Goal: Transaction & Acquisition: Purchase product/service

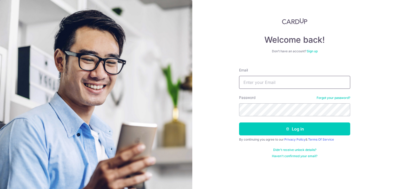
type input "[EMAIL_ADDRESS][DOMAIN_NAME]"
click at [239, 122] on button "Log in" at bounding box center [294, 128] width 111 height 13
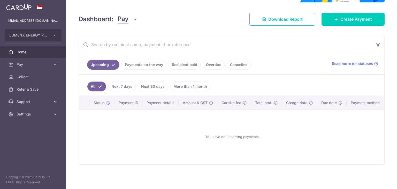
click at [145, 65] on link "Payments on the way" at bounding box center [143, 65] width 45 height 10
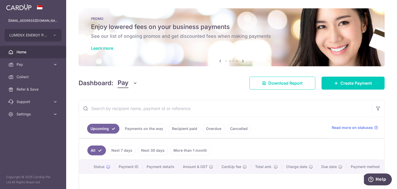
click at [154, 129] on link "Payments on the way" at bounding box center [143, 129] width 45 height 10
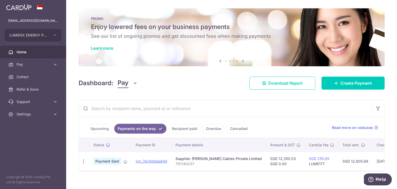
click at [184, 126] on link "Recipient paid" at bounding box center [185, 129] width 32 height 10
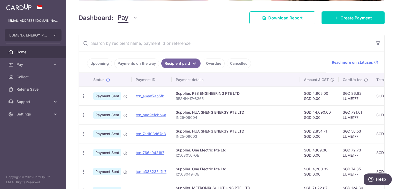
scroll to position [78, 0]
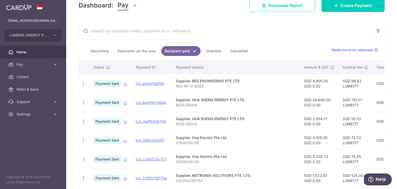
click at [210, 51] on link "Overdue" at bounding box center [214, 51] width 22 height 10
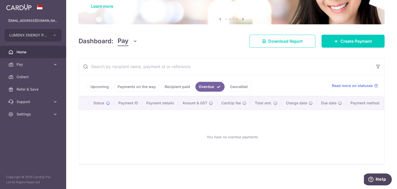
click at [177, 82] on link "Recipient paid" at bounding box center [177, 87] width 32 height 10
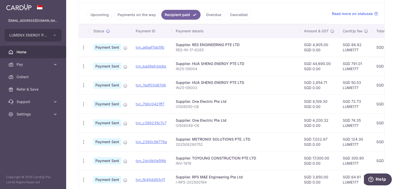
scroll to position [66, 0]
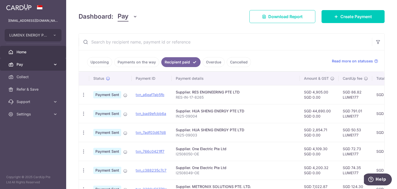
click at [49, 63] on span "Pay" at bounding box center [34, 64] width 34 height 5
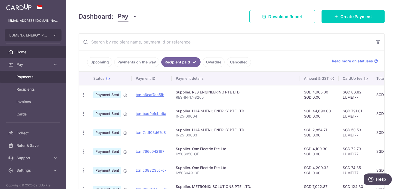
click at [50, 80] on link "Payments" at bounding box center [33, 77] width 66 height 12
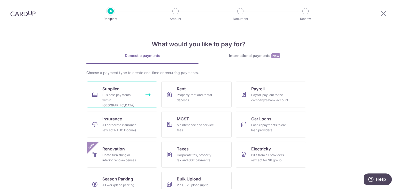
click at [127, 97] on div "Business payments within Singapore" at bounding box center [120, 100] width 37 height 16
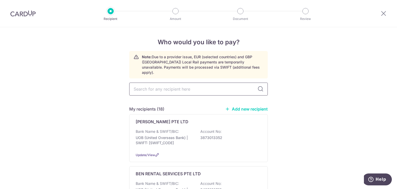
click at [173, 86] on input "text" at bounding box center [198, 88] width 139 height 13
type input "tong"
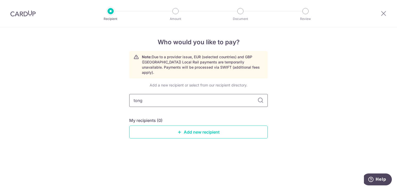
type input "ton"
type input "t"
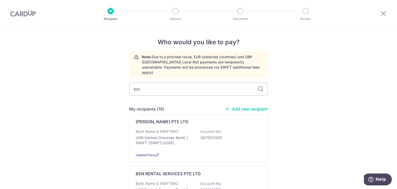
type input "tong"
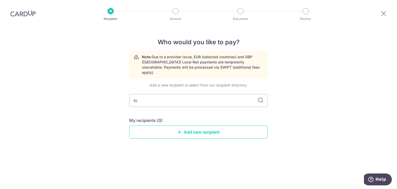
type input "t"
click at [323, 116] on div "Who would you like to pay? Note: Due to a provider issue, EUR (selected countri…" at bounding box center [198, 108] width 397 height 162
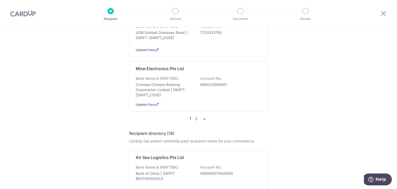
scroll to position [517, 0]
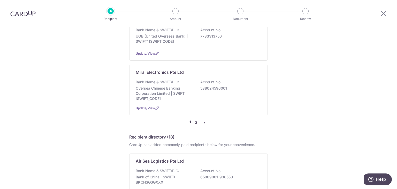
click at [195, 119] on link "2" at bounding box center [196, 122] width 6 height 6
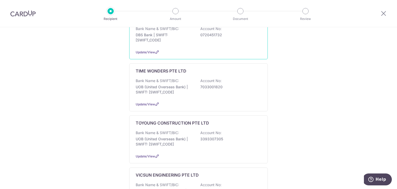
scroll to position [284, 0]
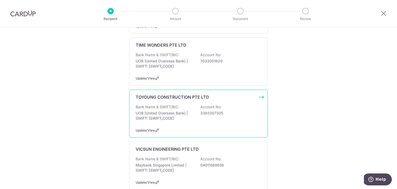
click at [178, 94] on p "TOYOUNG CONSTRUCTION PTE LTD" at bounding box center [172, 97] width 73 height 6
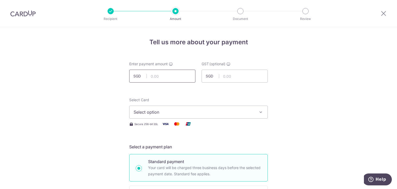
click at [172, 75] on input "text" at bounding box center [162, 76] width 66 height 13
type input "7,000.00"
click at [218, 113] on span "Select option" at bounding box center [194, 112] width 120 height 6
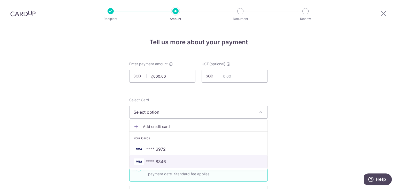
click at [172, 158] on span "**** 8346" at bounding box center [199, 161] width 130 height 6
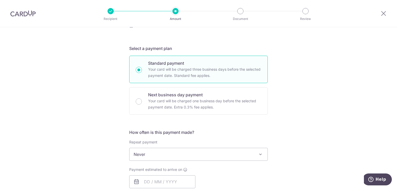
scroll to position [103, 0]
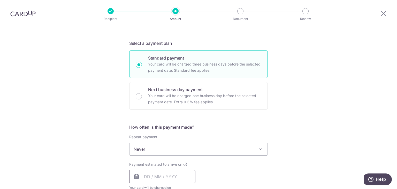
click at [164, 177] on input "text" at bounding box center [162, 176] width 66 height 13
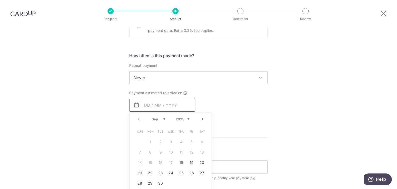
scroll to position [181, 0]
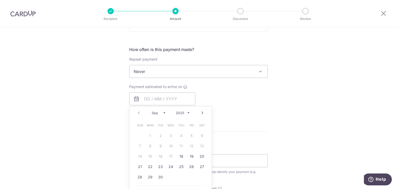
click at [262, 100] on div "Payment estimated to arrive on Prev Next Sep Oct Nov Dec 2025 2026 2027 2028 20…" at bounding box center [198, 98] width 145 height 28
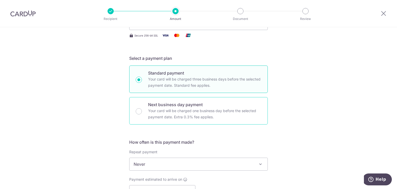
scroll to position [78, 0]
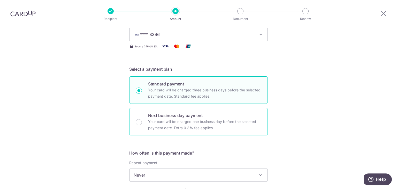
click at [156, 120] on p "Your card will be charged one business day before the selected payment date. Ex…" at bounding box center [204, 124] width 113 height 12
click at [142, 120] on input "Next business day payment Your card will be charged one business day before the…" at bounding box center [139, 122] width 6 height 6
radio input "false"
radio input "true"
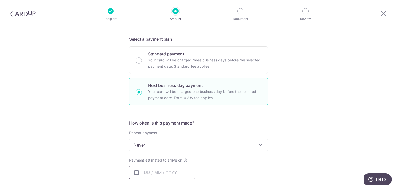
scroll to position [155, 0]
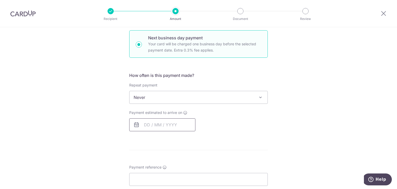
click at [157, 119] on input "text" at bounding box center [162, 124] width 66 height 13
click at [158, 183] on link "16" at bounding box center [160, 182] width 8 height 8
type input "16/09/2025"
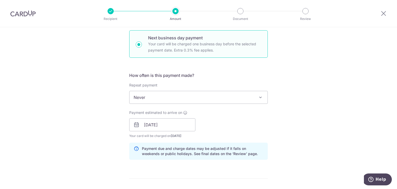
click at [268, 130] on div "Payment estimated to arrive on 16/09/2025 Prev Next Sep Oct Nov Dec 2025 2026 2…" at bounding box center [198, 124] width 145 height 28
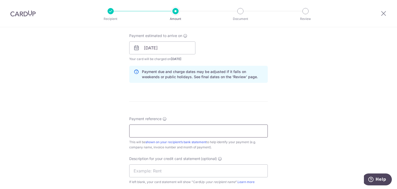
scroll to position [233, 0]
click at [184, 133] on input "Payment reference" at bounding box center [198, 130] width 139 height 13
type input "INV-1923"
click at [167, 169] on input "text" at bounding box center [198, 169] width 139 height 13
type input "Lumenx supplier"
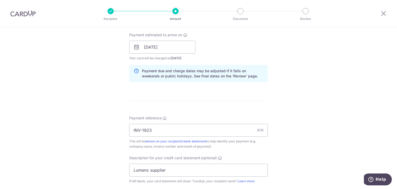
click at [307, 155] on div "Tell us more about your payment Enter payment amount SGD 7,000.00 7000.00 GST (…" at bounding box center [198, 68] width 397 height 549
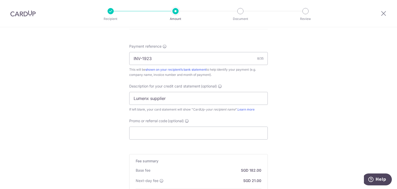
scroll to position [336, 0]
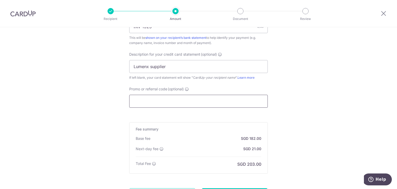
click at [180, 103] on input "Promo or referral code (optional)" at bounding box center [198, 101] width 139 height 13
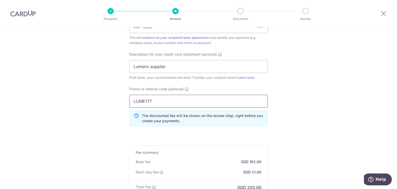
type input "LUME177"
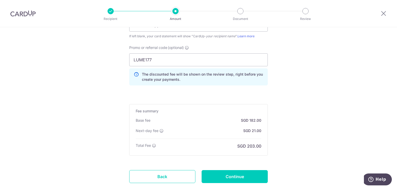
scroll to position [409, 0]
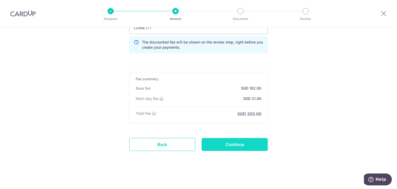
click at [247, 145] on input "Continue" at bounding box center [235, 144] width 66 height 13
type input "Create Schedule"
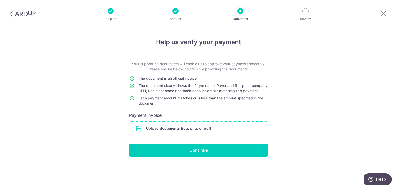
click at [190, 135] on input "file" at bounding box center [199, 127] width 138 height 13
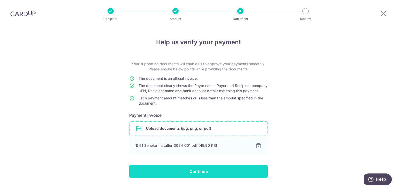
click at [205, 177] on input "Continue" at bounding box center [198, 171] width 139 height 13
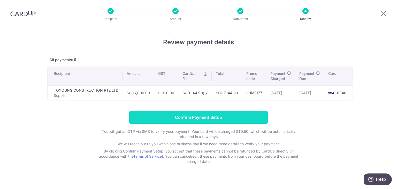
click at [209, 118] on input "Confirm Payment Setup" at bounding box center [198, 117] width 139 height 13
